Goal: Register for event/course

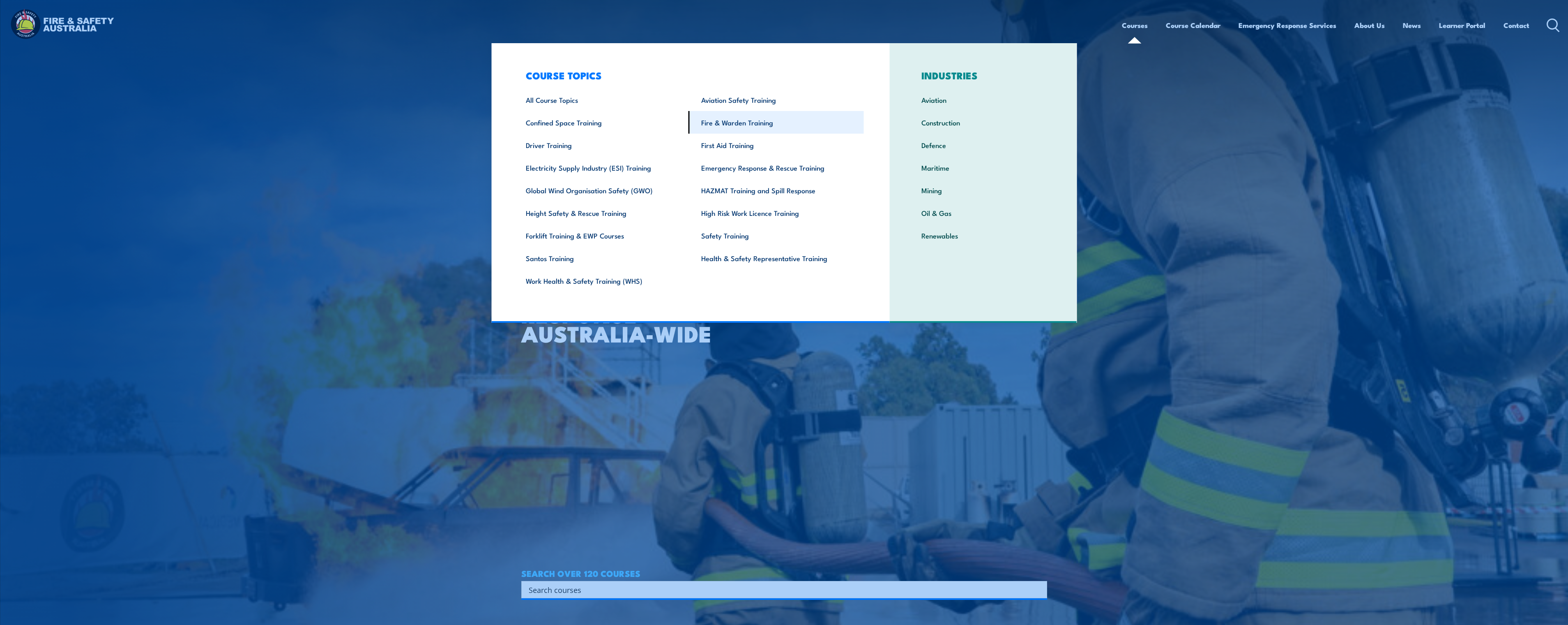
click at [763, 126] on link "Fire & Warden Training" at bounding box center [776, 122] width 175 height 23
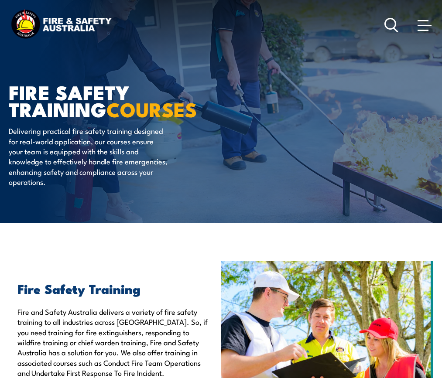
click at [423, 25] on span at bounding box center [425, 25] width 14 height 1
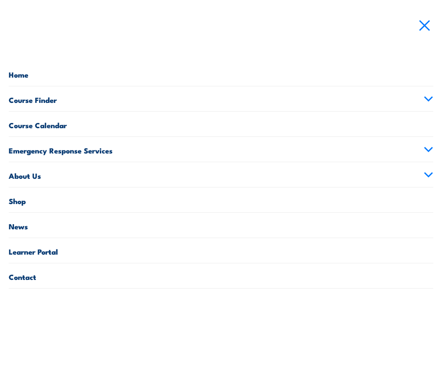
click at [80, 103] on link "Course Finder" at bounding box center [221, 98] width 425 height 25
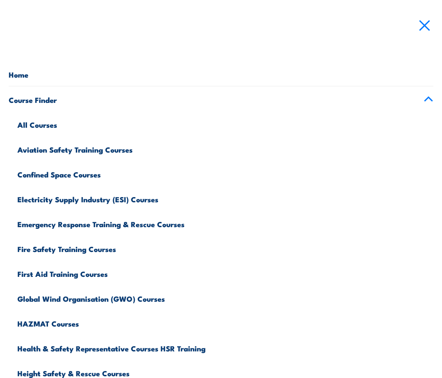
click at [424, 102] on icon at bounding box center [429, 99] width 10 height 6
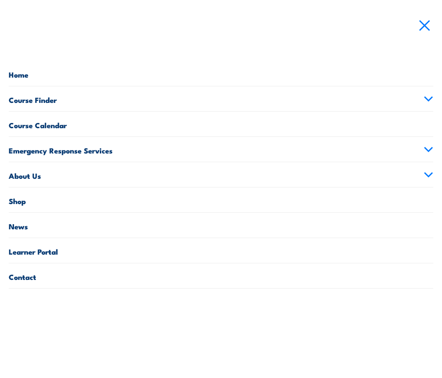
click at [419, 126] on link "Course Calendar" at bounding box center [221, 124] width 425 height 25
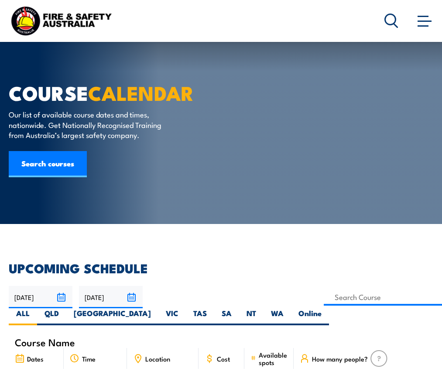
click at [264, 308] on label "WA" at bounding box center [278, 316] width 28 height 17
click at [284, 308] on input "WA" at bounding box center [287, 311] width 6 height 6
radio input "true"
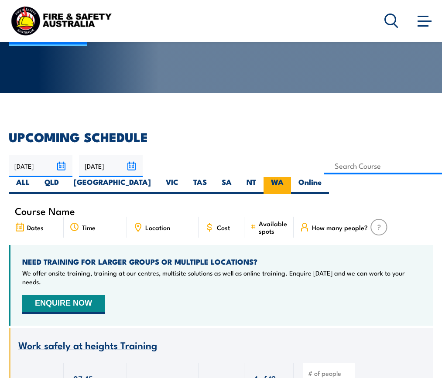
click at [264, 182] on label "WA" at bounding box center [278, 185] width 28 height 17
click at [284, 182] on input "WA" at bounding box center [287, 180] width 6 height 6
